Goal: Task Accomplishment & Management: Manage account settings

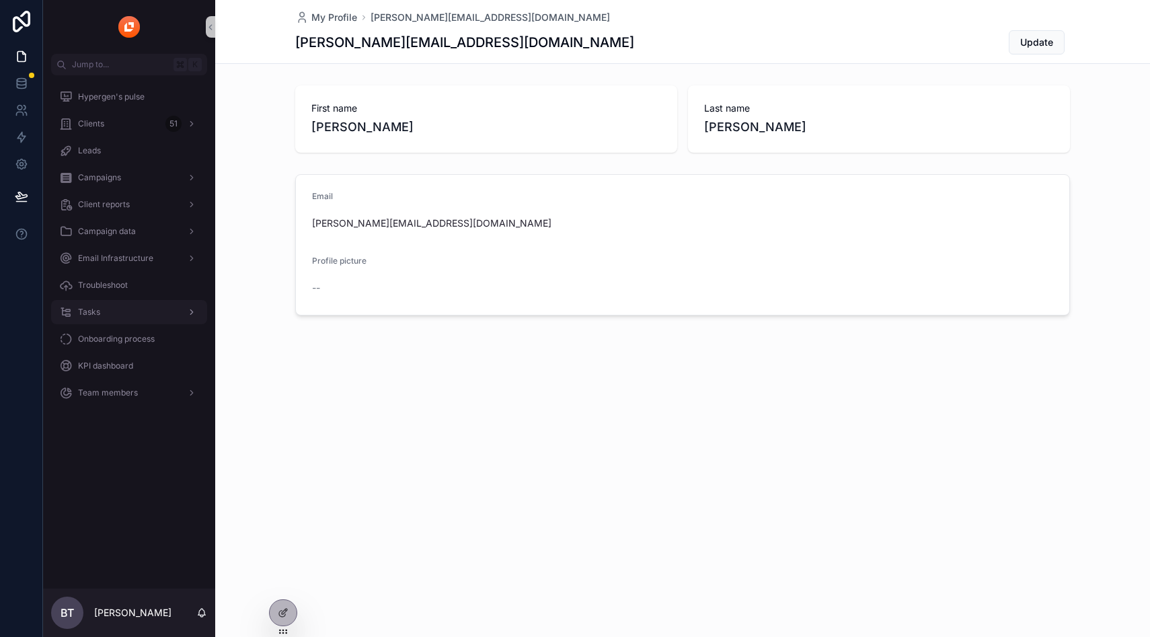
click at [97, 309] on span "Tasks" at bounding box center [89, 312] width 22 height 11
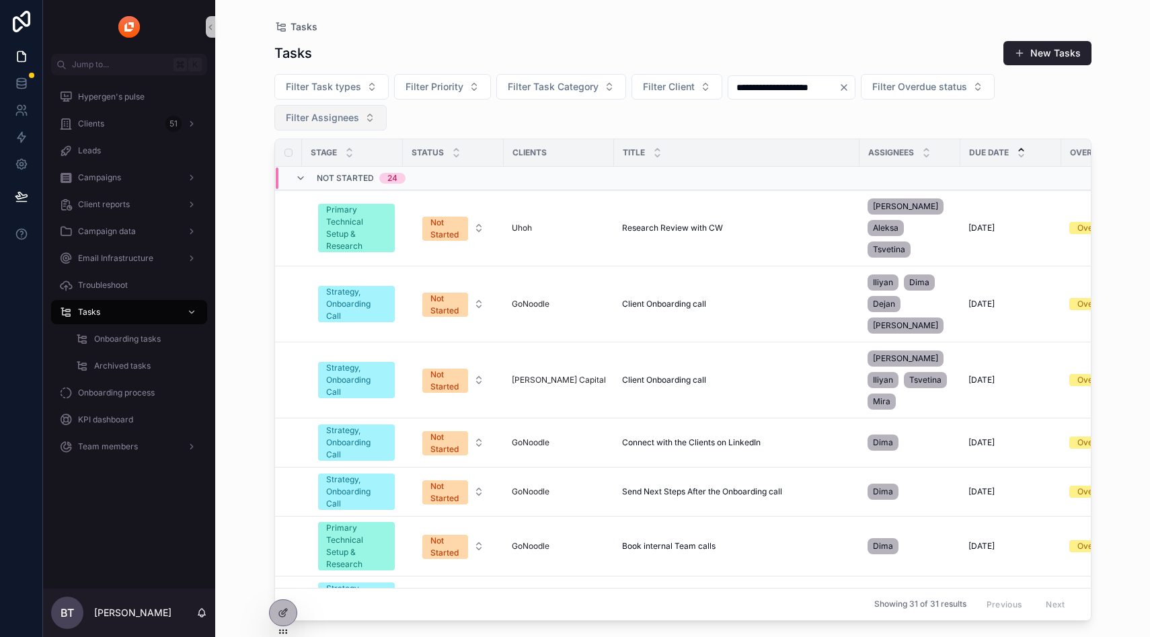
click at [327, 111] on span "Filter Assignees" at bounding box center [322, 117] width 73 height 13
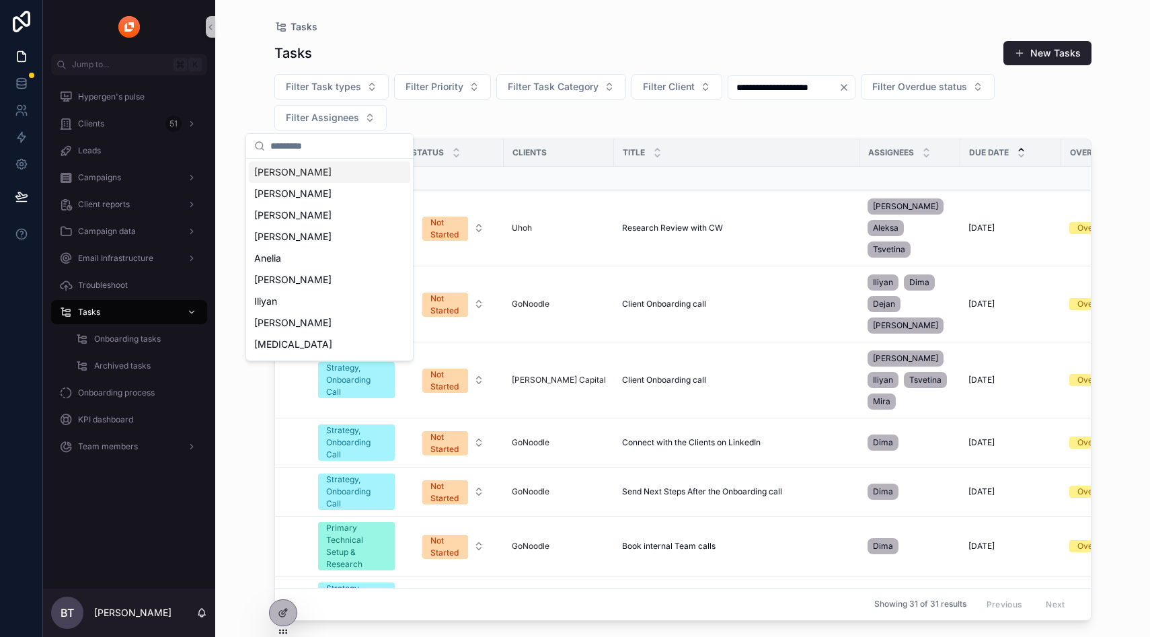
click at [321, 149] on input "scrollable content" at bounding box center [337, 146] width 134 height 24
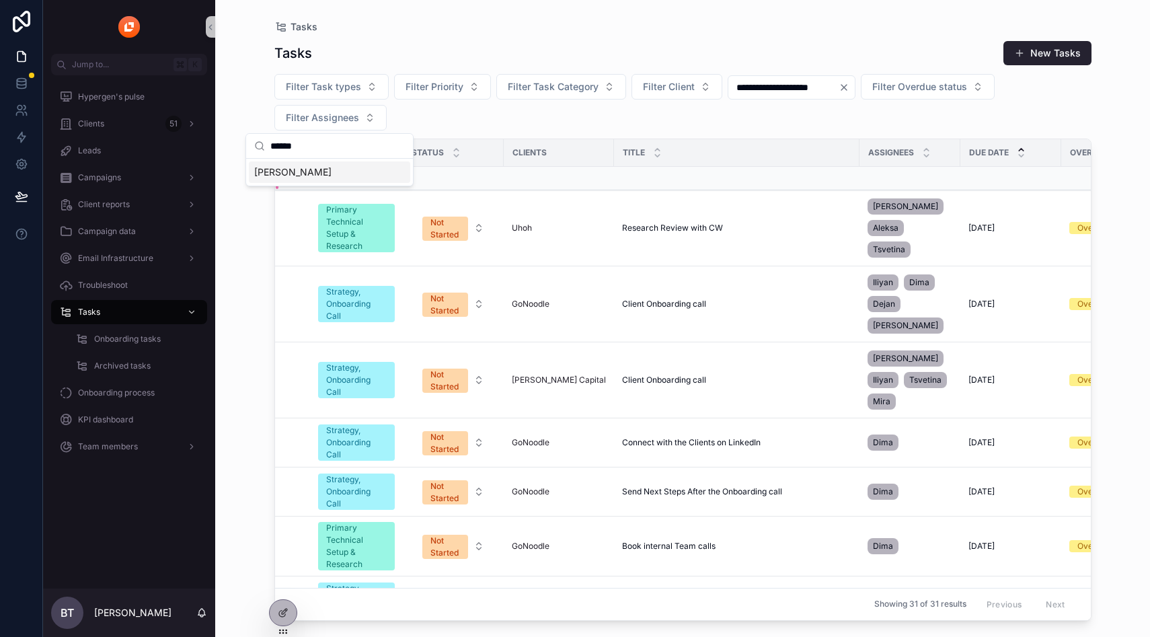
type input "******"
click at [294, 167] on div "[PERSON_NAME]" at bounding box center [329, 172] width 161 height 22
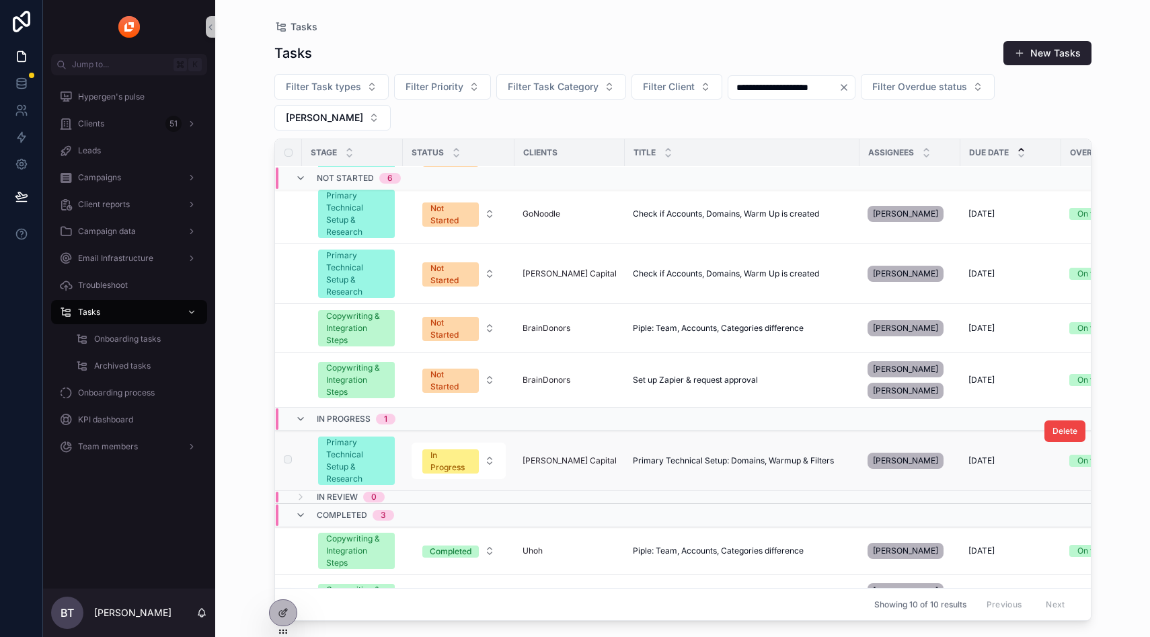
scroll to position [141, 0]
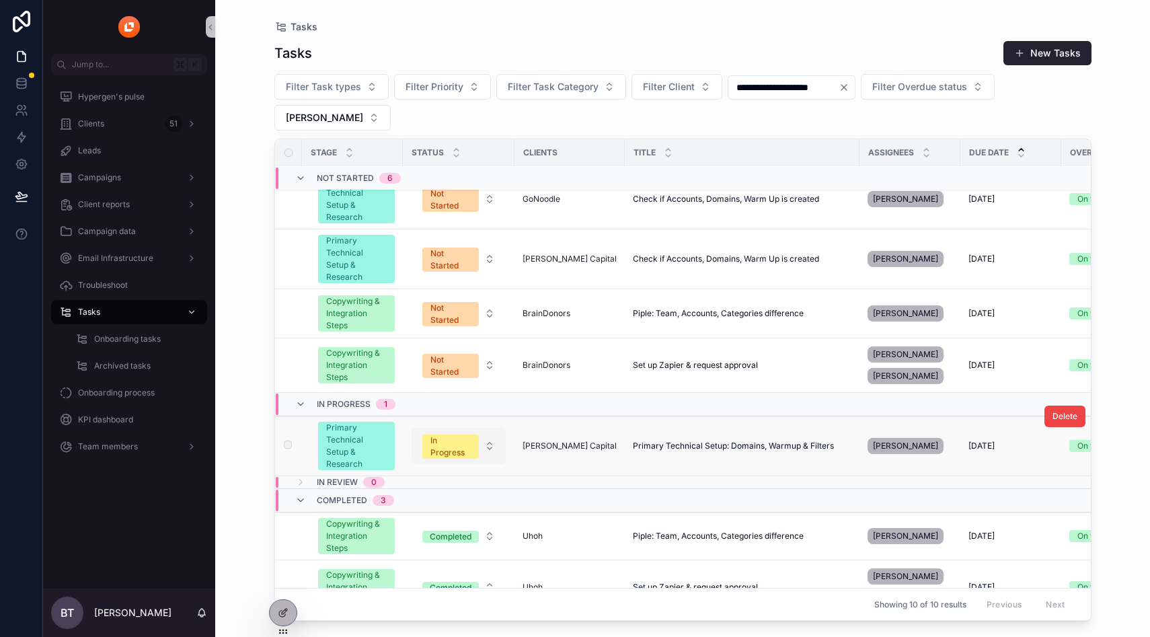
click at [431, 434] on div "In Progress" at bounding box center [450, 446] width 40 height 24
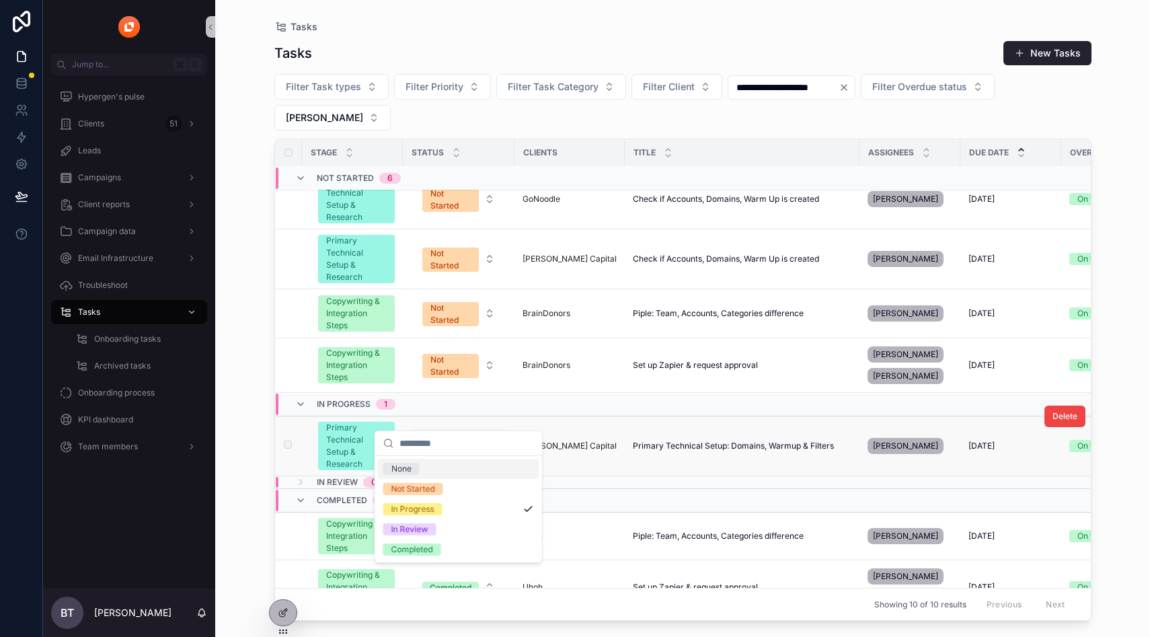
click at [465, 434] on div "In Progress" at bounding box center [450, 446] width 40 height 24
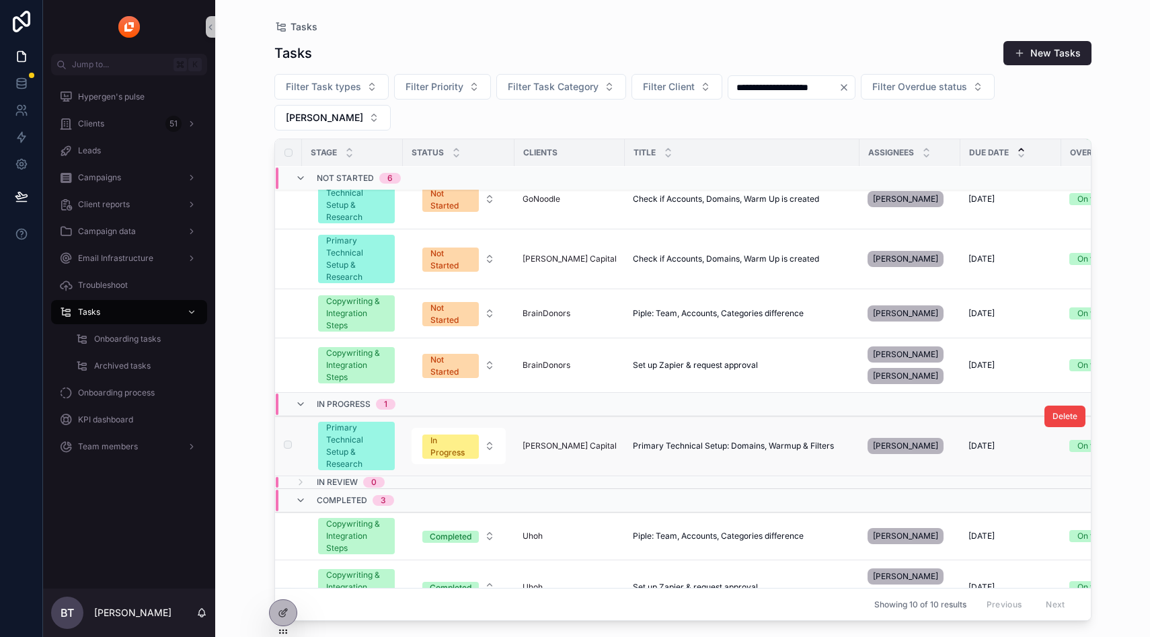
click at [348, 422] on div "Primary Technical Setup & Research" at bounding box center [356, 446] width 61 height 48
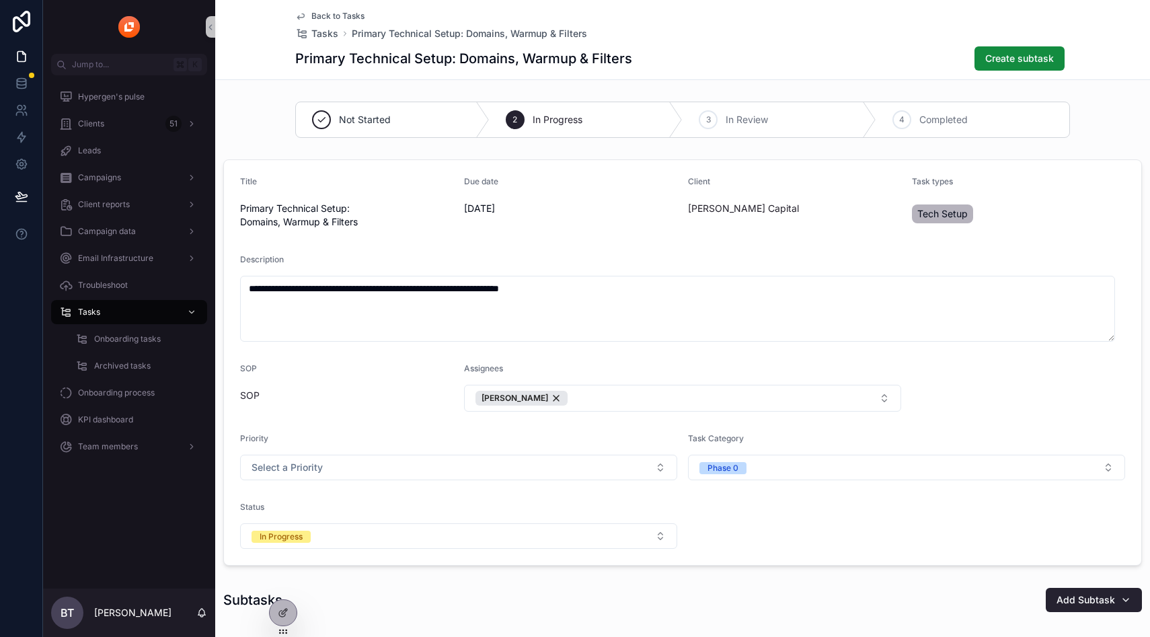
click at [298, 15] on icon "scrollable content" at bounding box center [300, 16] width 11 height 11
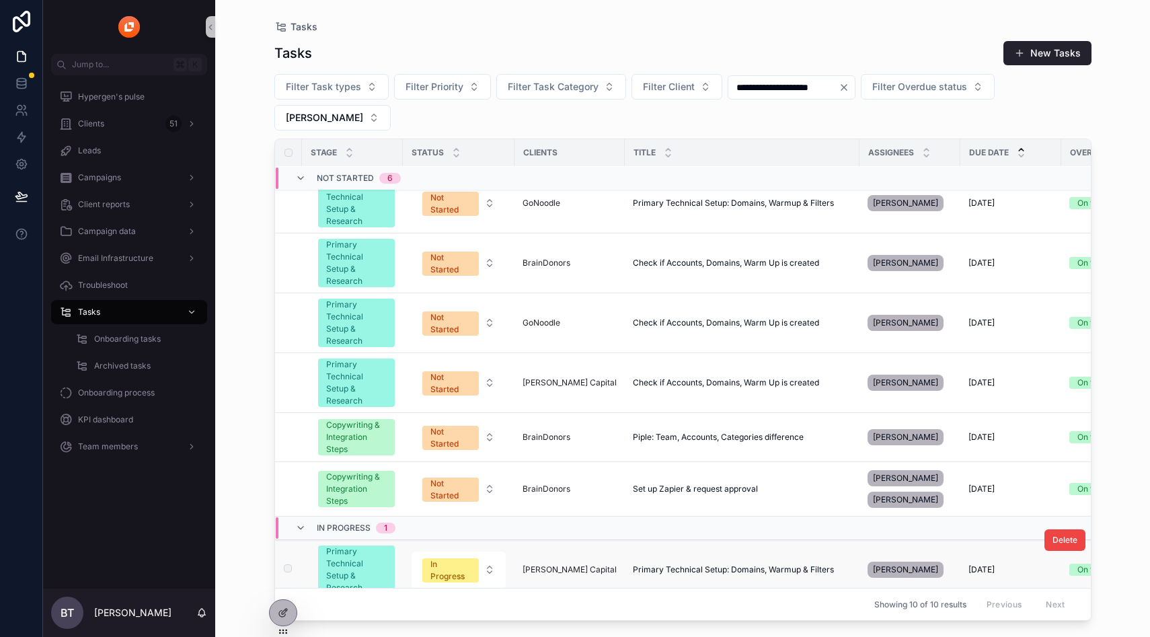
scroll to position [25, 0]
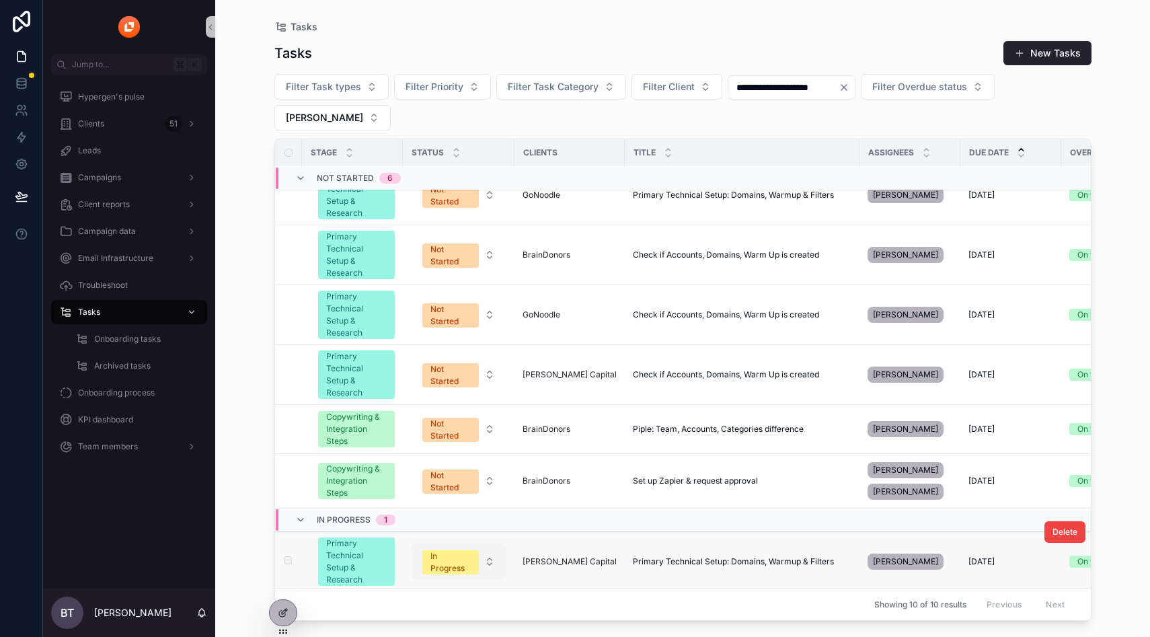
click at [452, 550] on div "In Progress" at bounding box center [450, 562] width 40 height 24
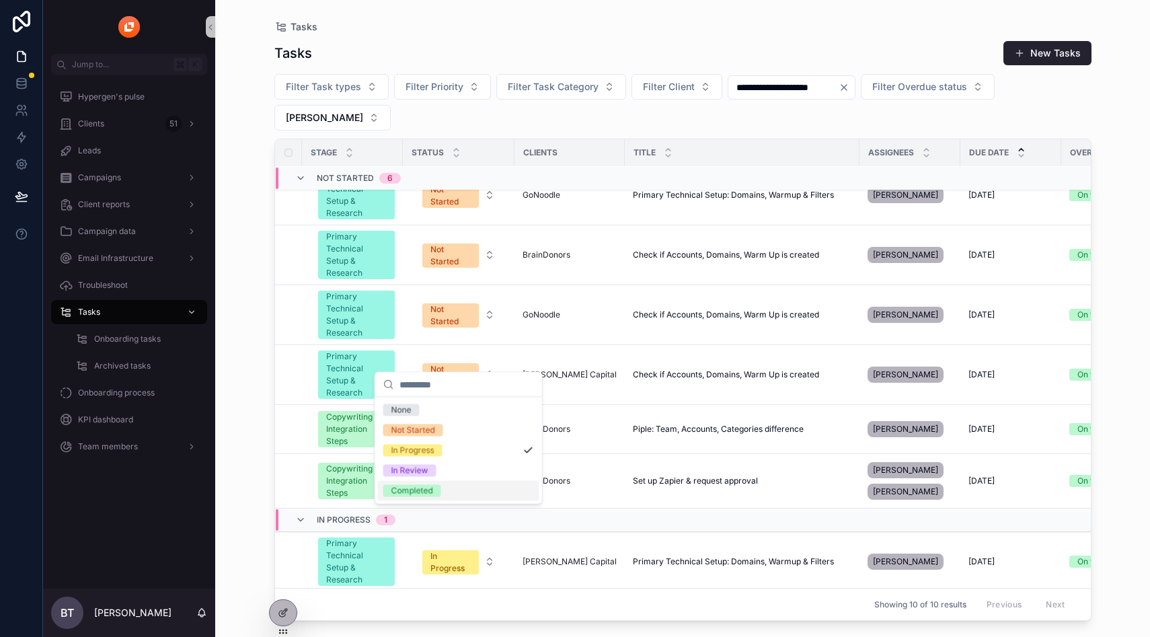
click at [434, 491] on span "Completed" at bounding box center [412, 491] width 58 height 12
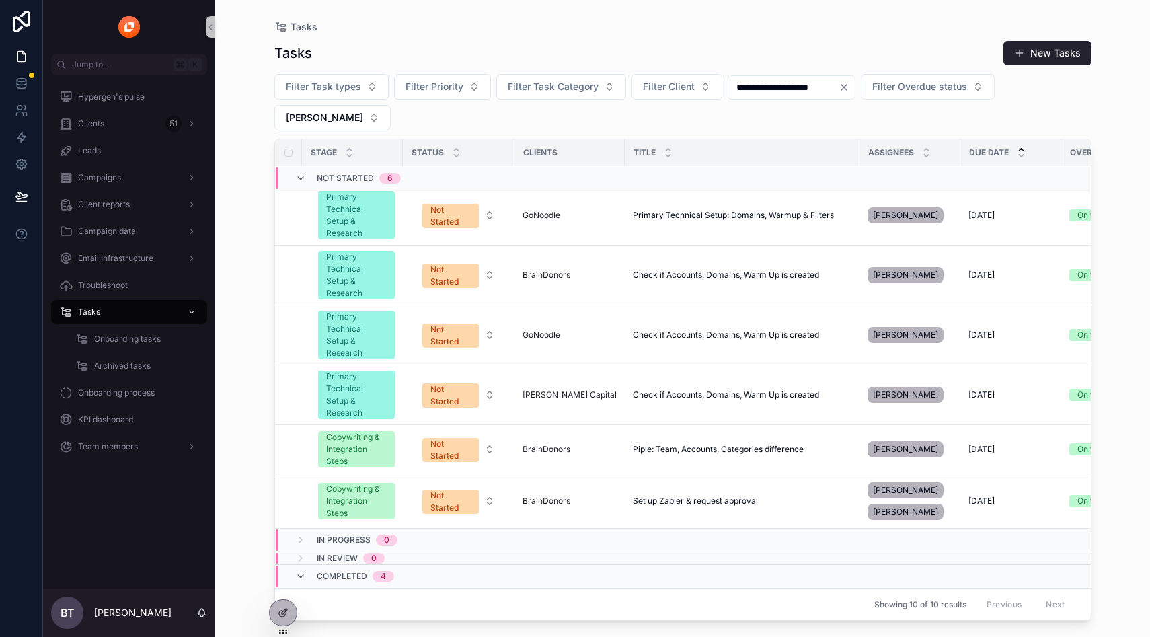
scroll to position [0, 0]
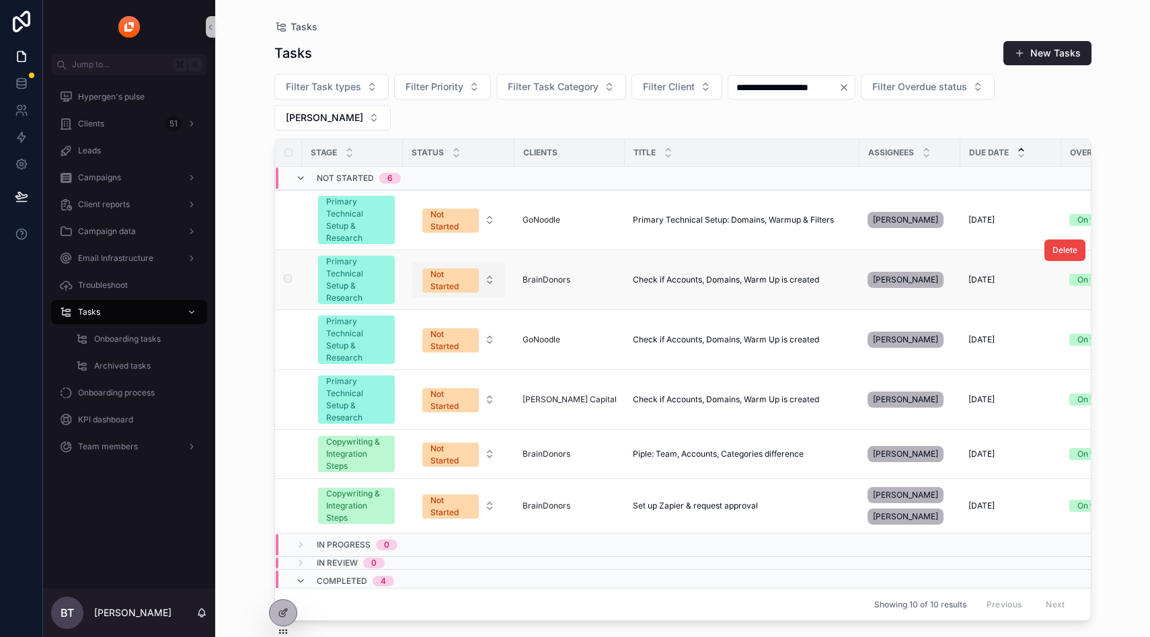
click at [450, 268] on div "Not Started" at bounding box center [450, 280] width 40 height 24
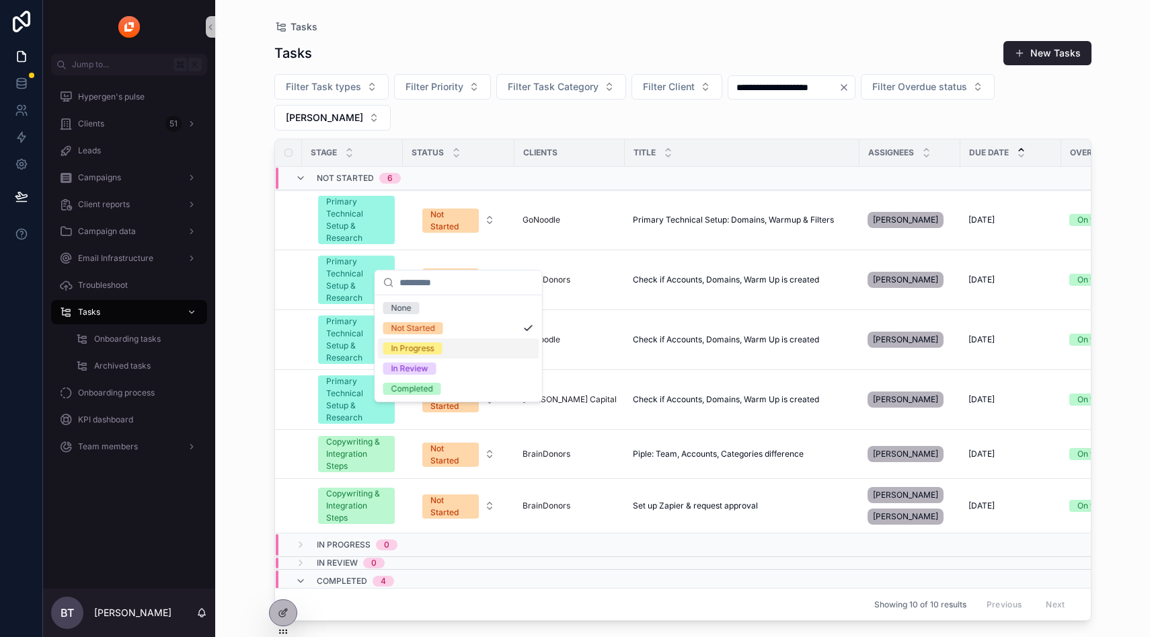
click at [413, 346] on div "In Progress" at bounding box center [412, 348] width 43 height 12
